Goal: Information Seeking & Learning: Learn about a topic

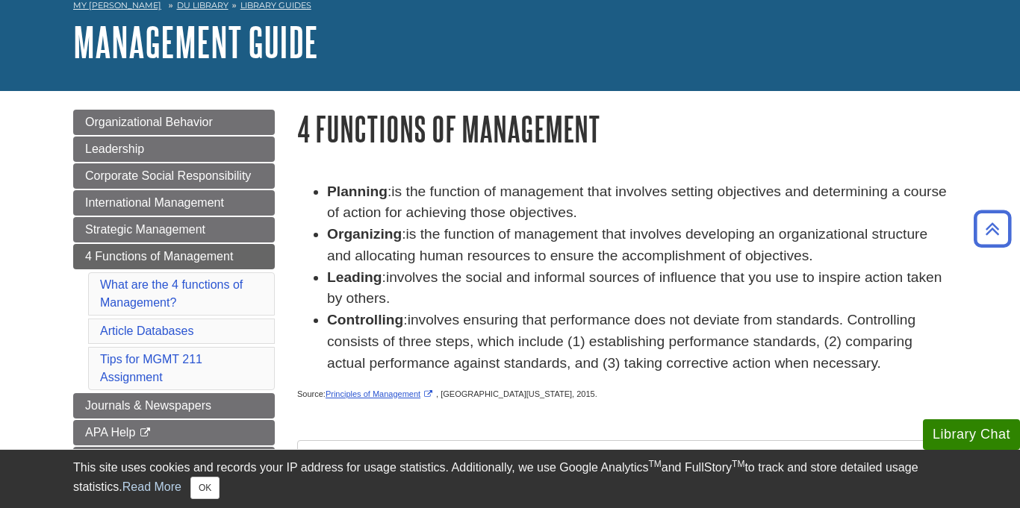
scroll to position [74, 0]
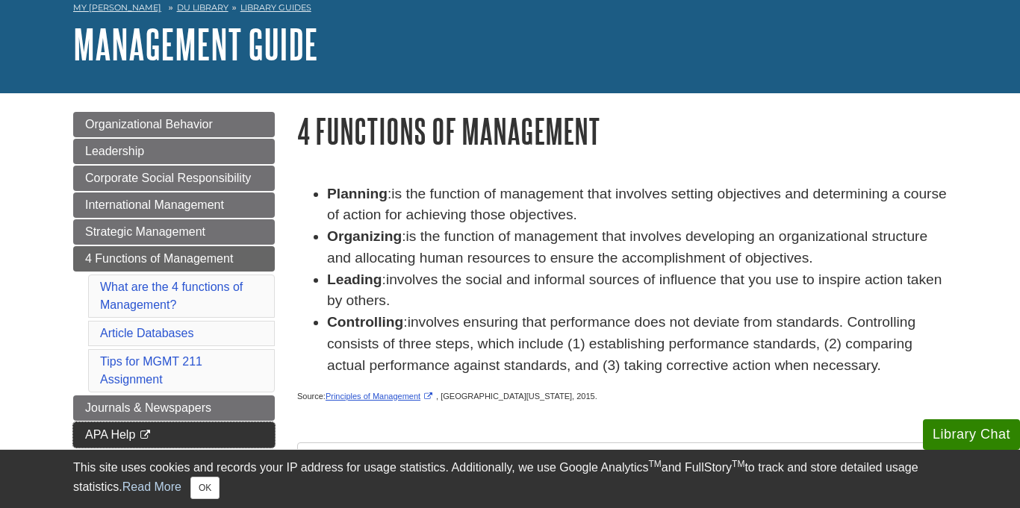
click at [96, 435] on span "APA Help" at bounding box center [110, 435] width 50 height 13
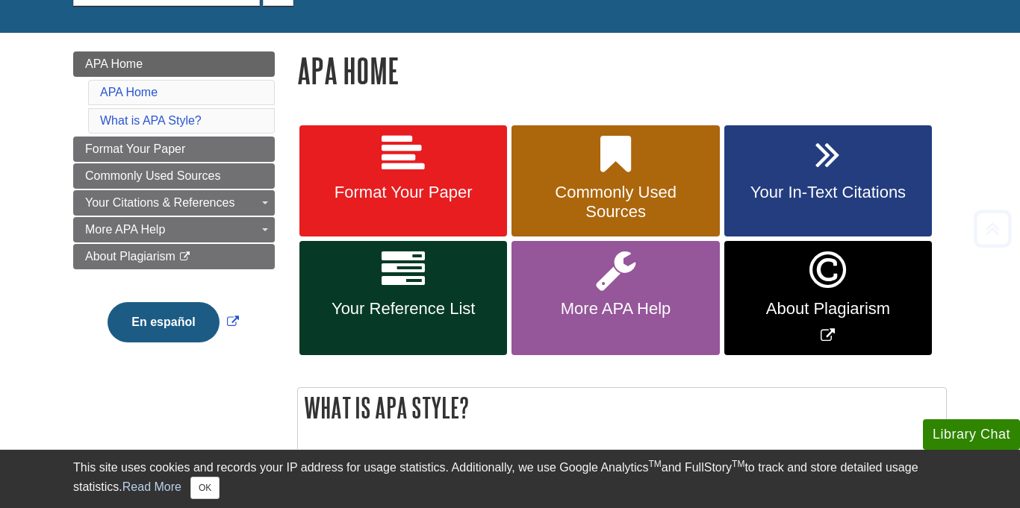
scroll to position [169, 0]
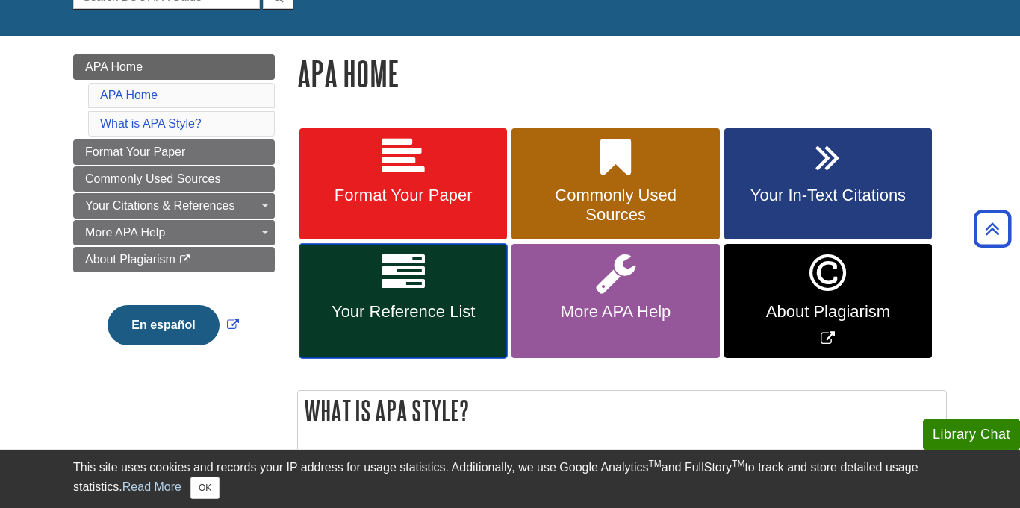
click at [415, 270] on icon at bounding box center [403, 273] width 43 height 43
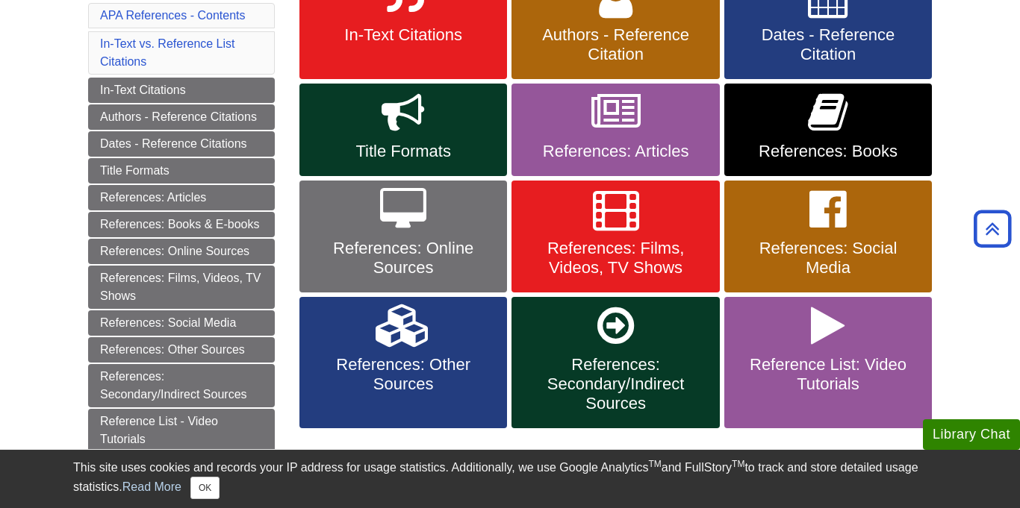
scroll to position [337, 0]
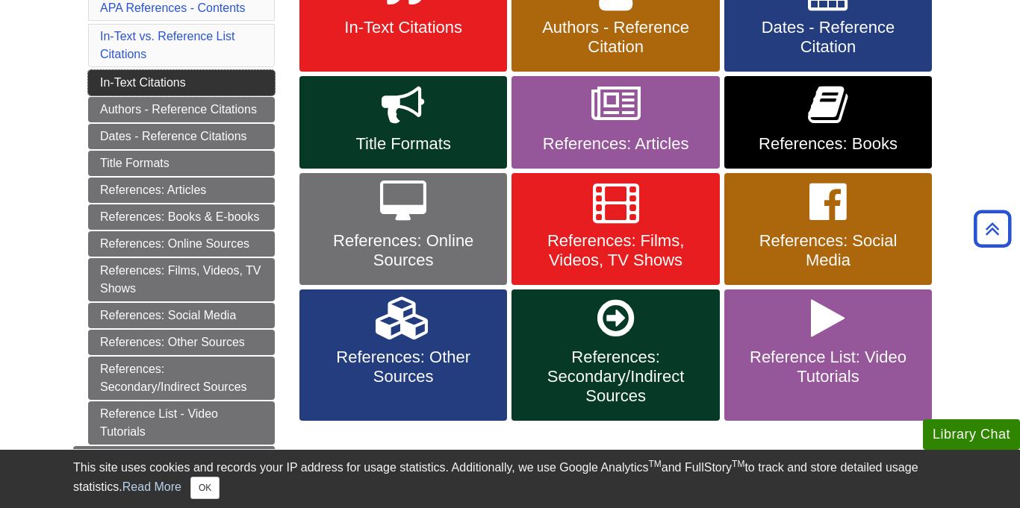
click at [181, 78] on link "In-Text Citations" at bounding box center [181, 82] width 187 height 25
